Goal: Task Accomplishment & Management: Manage account settings

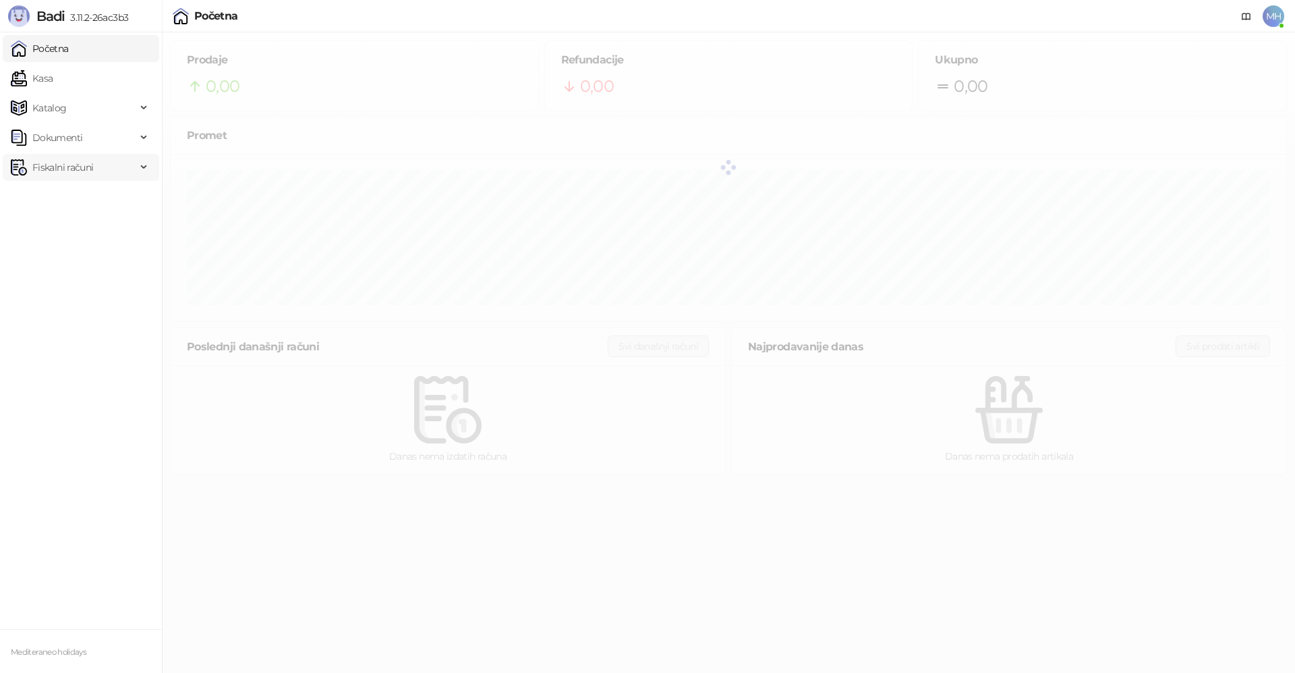
click at [72, 165] on span "Fiskalni računi" at bounding box center [62, 167] width 61 height 27
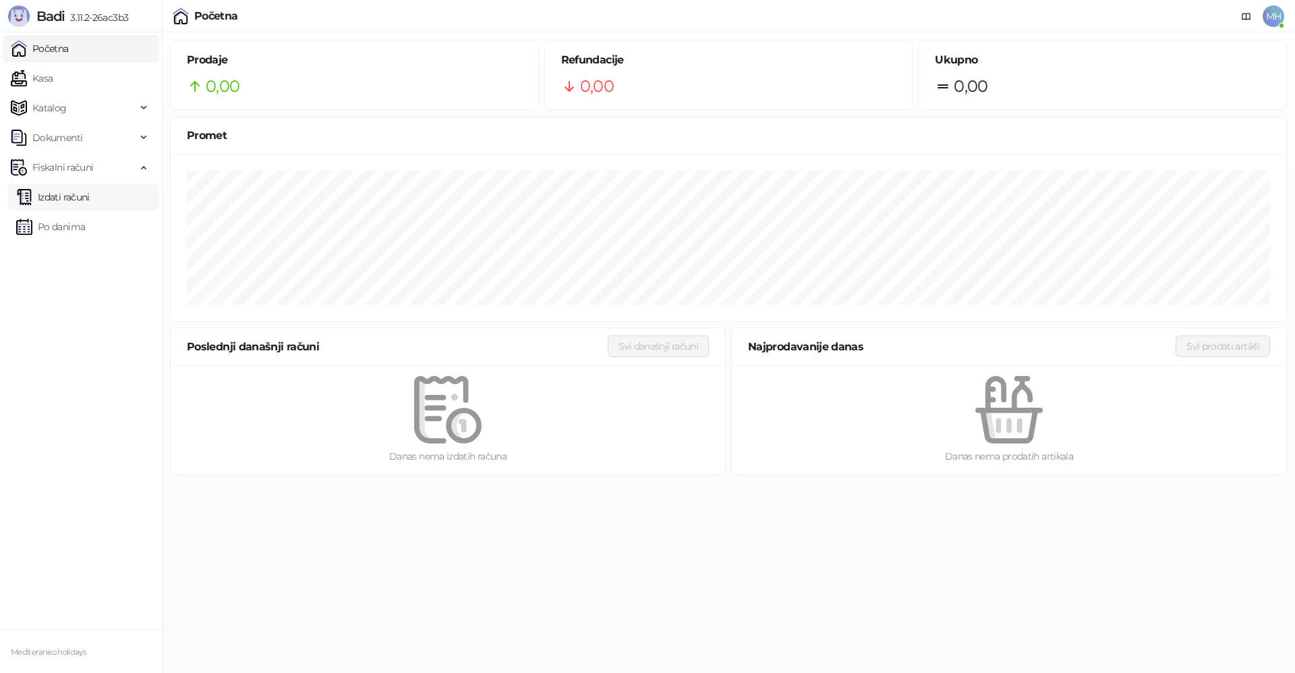
click at [68, 203] on link "Izdati računi" at bounding box center [53, 197] width 74 height 27
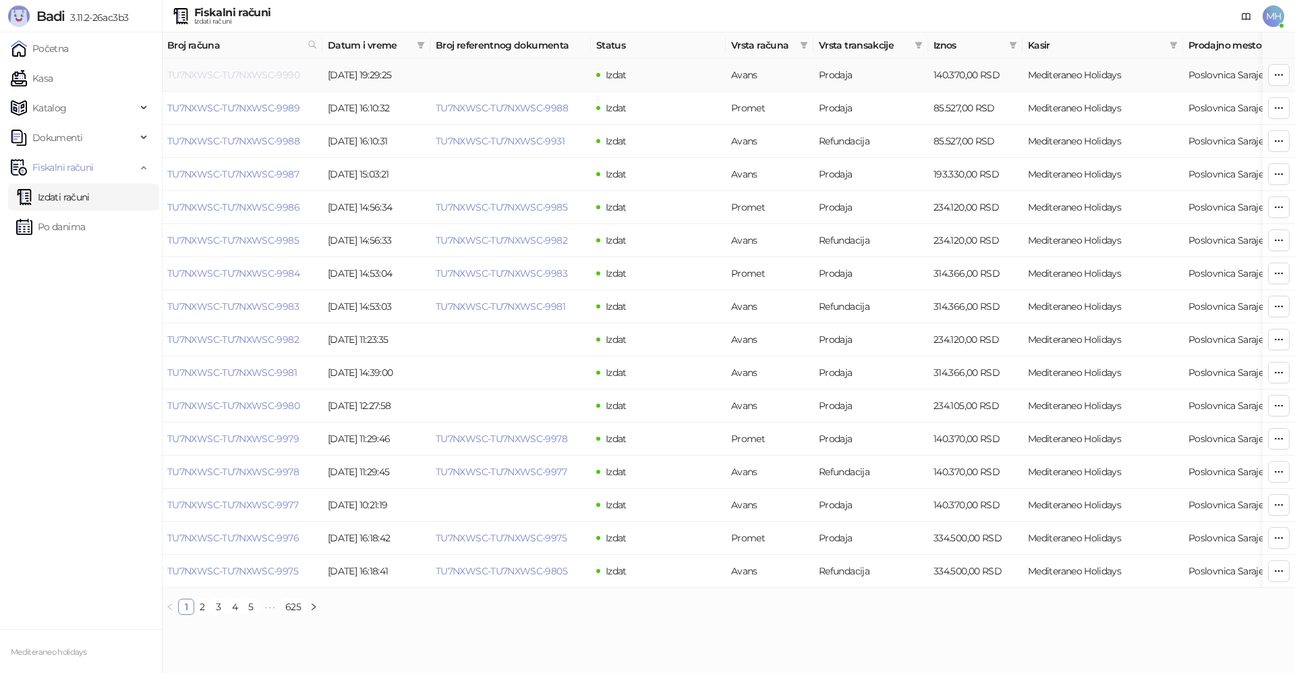
click at [257, 77] on link "TU7NXWSC-TU7NXWSC-9990" at bounding box center [233, 75] width 132 height 12
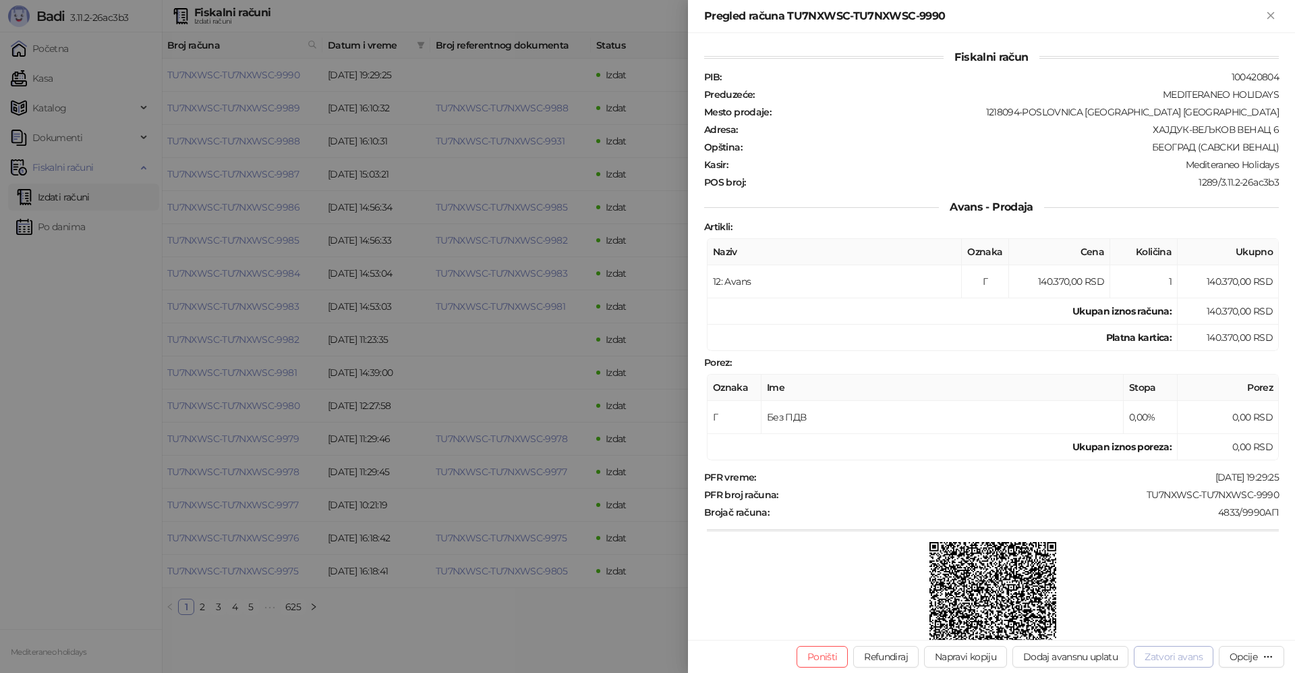
click at [1168, 656] on button "Zatvori avans" at bounding box center [1174, 657] width 80 height 22
type input "**********"
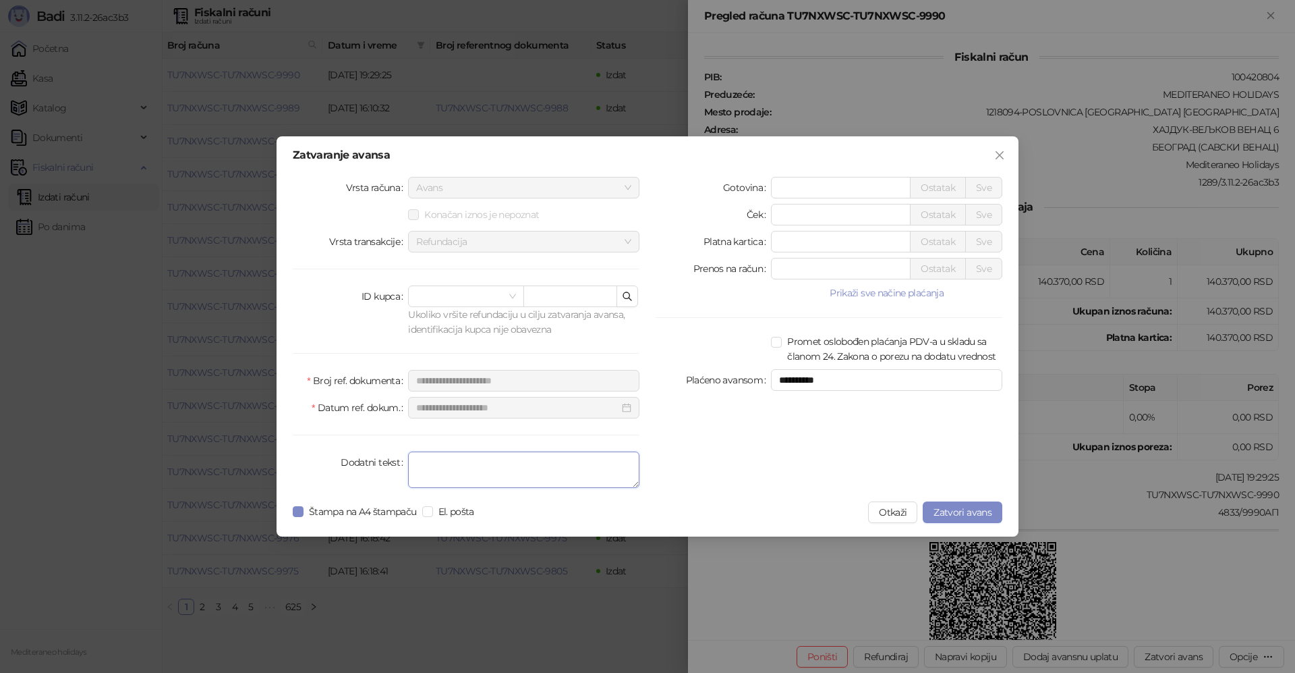
click at [491, 467] on textarea "Dodatni tekst" at bounding box center [523, 469] width 231 height 36
type textarea "*******"
click at [965, 515] on span "Zatvori avans" at bounding box center [963, 512] width 58 height 12
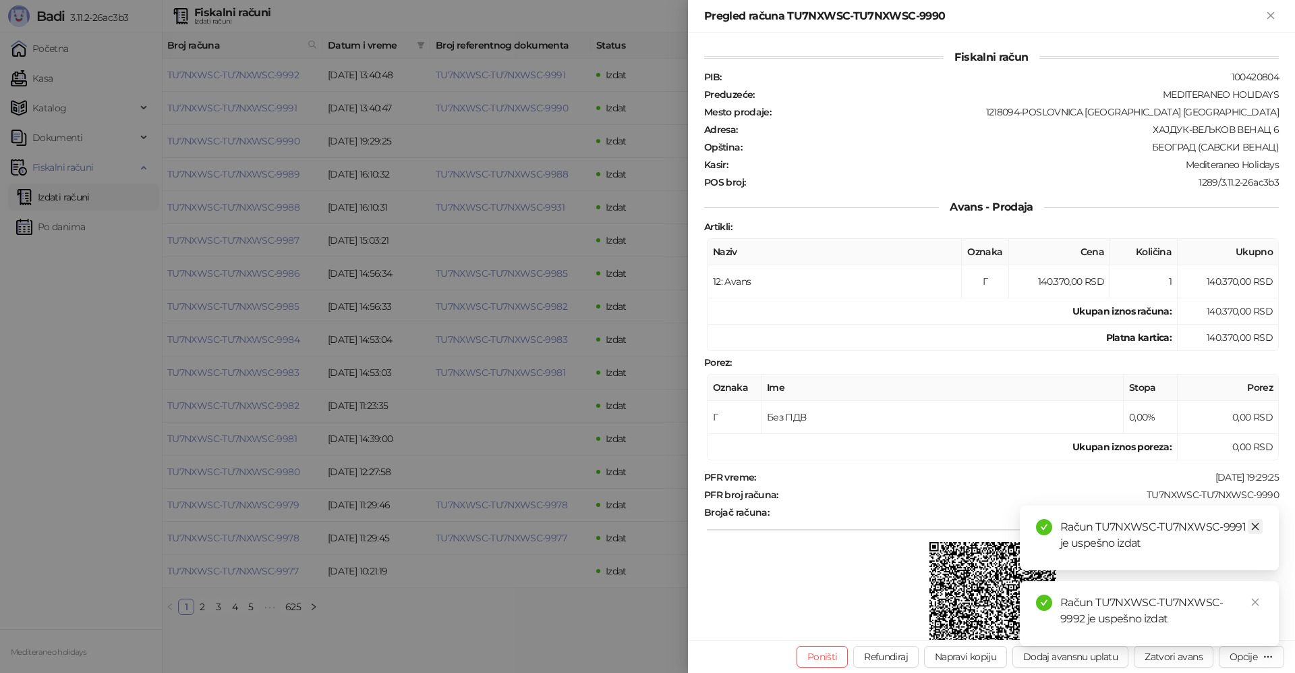
click at [1253, 530] on icon "close" at bounding box center [1255, 525] width 9 height 9
click at [1256, 596] on link "Close" at bounding box center [1255, 601] width 15 height 15
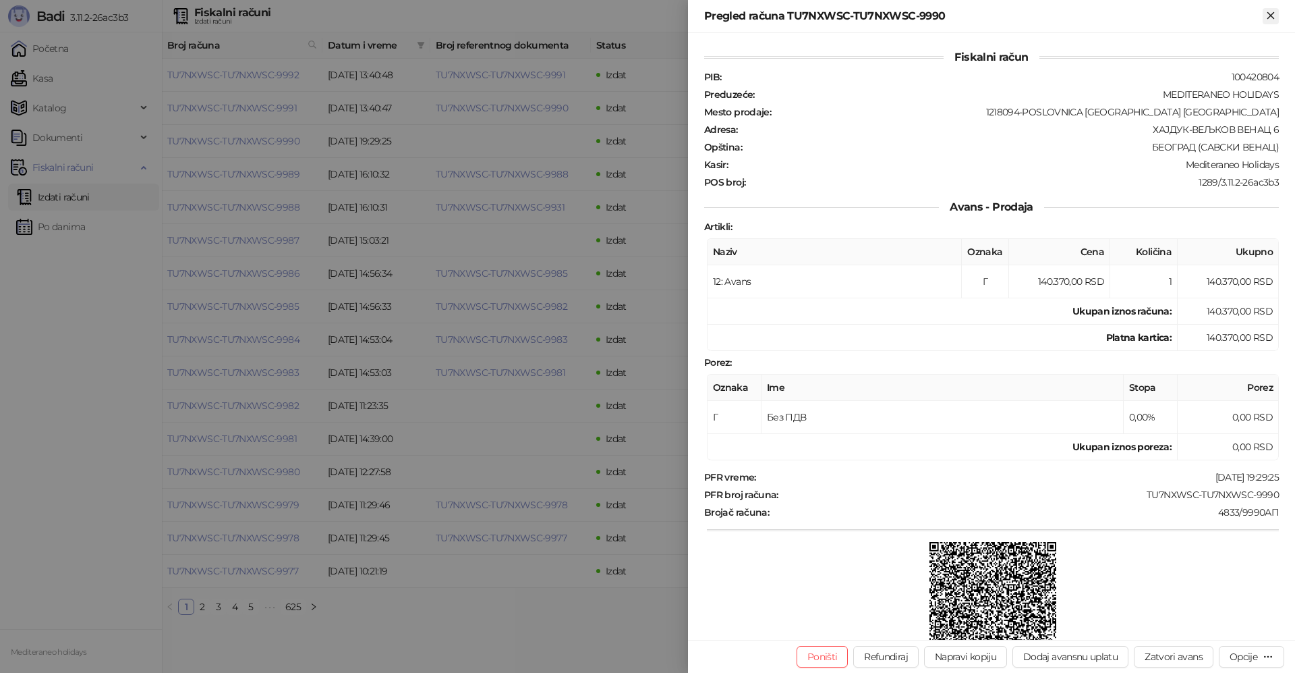
click at [1270, 18] on icon "Zatvori" at bounding box center [1271, 15] width 12 height 12
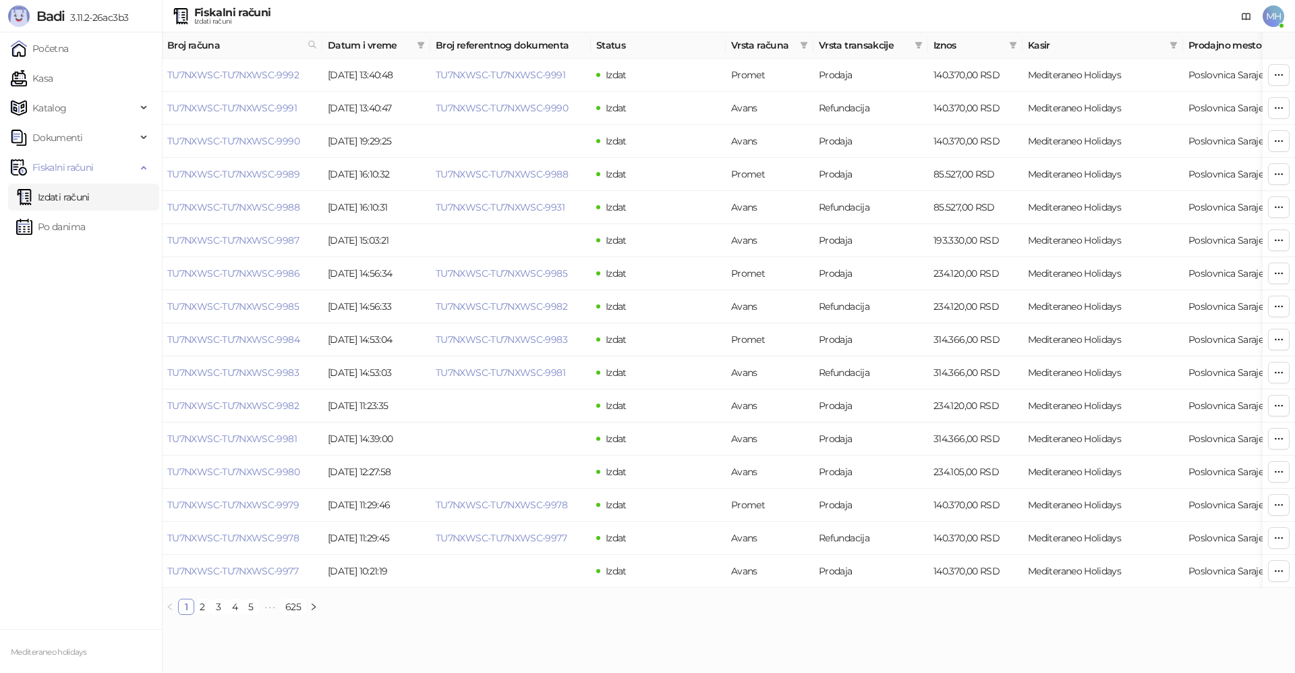
click at [90, 200] on link "Izdati računi" at bounding box center [53, 197] width 74 height 27
click at [237, 76] on link "TU7NXWSC-TU7NXWSC-9992" at bounding box center [233, 75] width 132 height 12
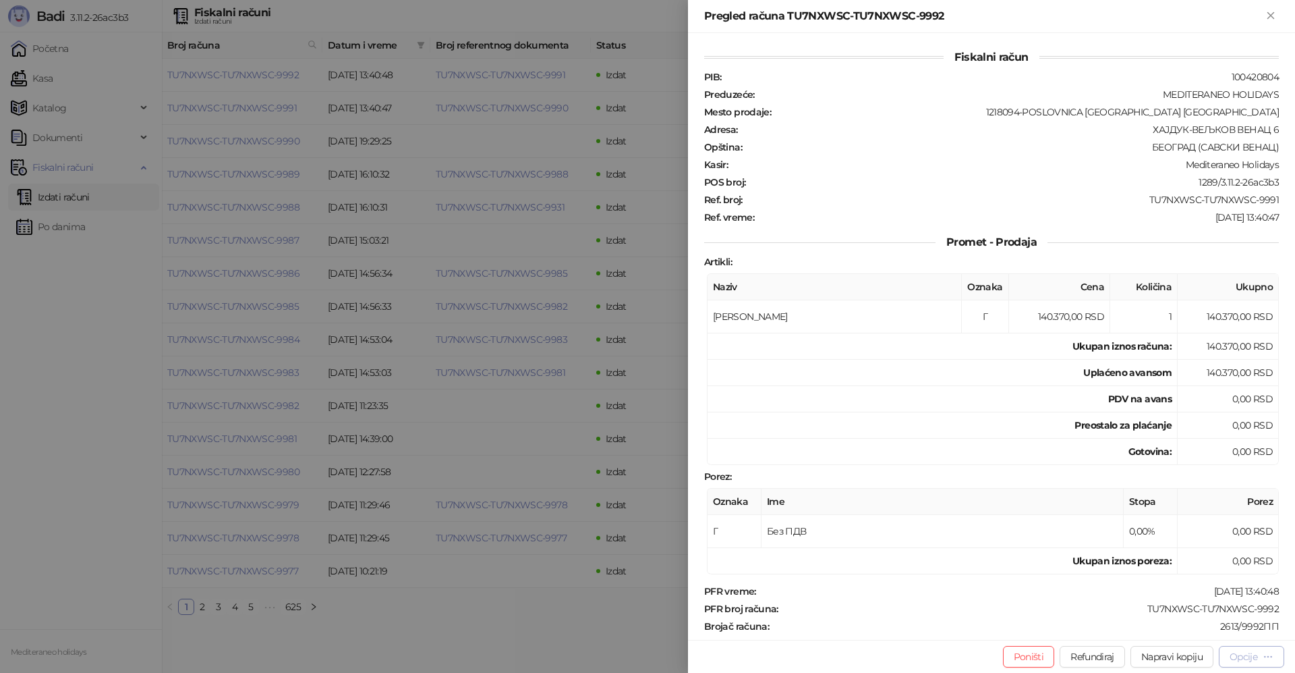
click at [1245, 656] on div "Opcije" at bounding box center [1244, 656] width 28 height 12
click at [1138, 629] on span "Preuzmi u PDF formatu" at bounding box center [1204, 629] width 138 height 15
click at [1275, 18] on icon "Zatvori" at bounding box center [1271, 15] width 12 height 12
